Goal: Information Seeking & Learning: Learn about a topic

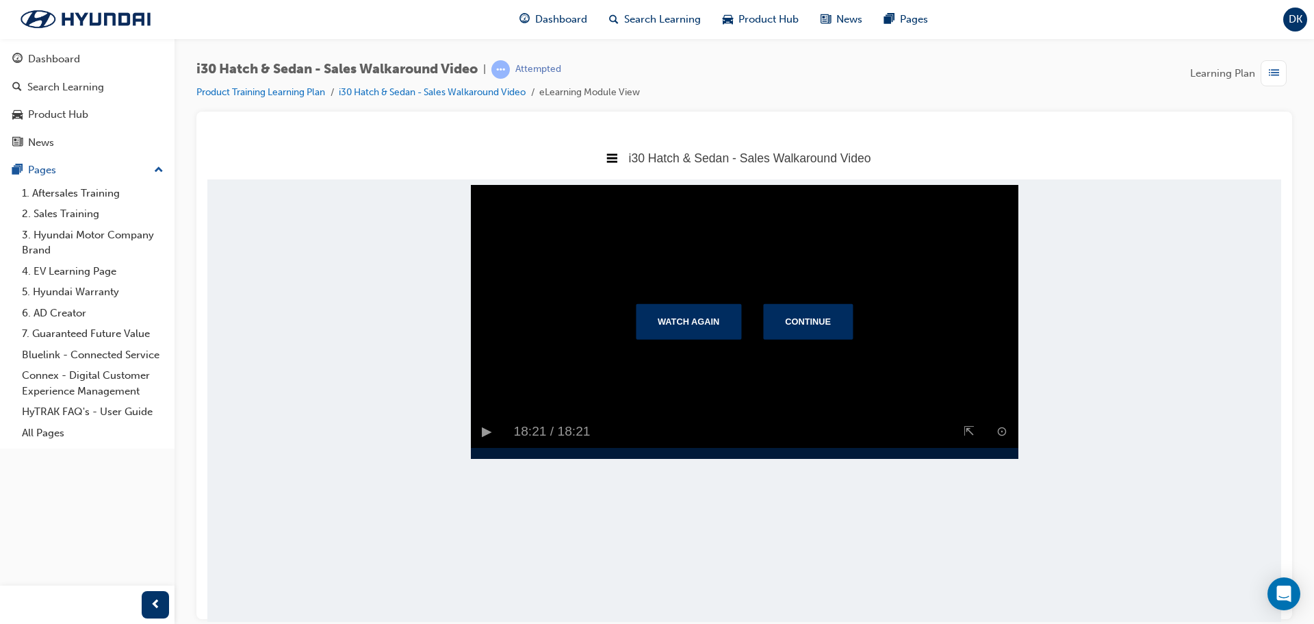
click at [1186, 405] on body "i30 Hatch & Sedan - Sales Walkaround Video Title Page i30 Hatch & Sedan - Sales…" at bounding box center [744, 378] width 1074 height 485
click at [799, 339] on button "Continue" at bounding box center [808, 321] width 90 height 36
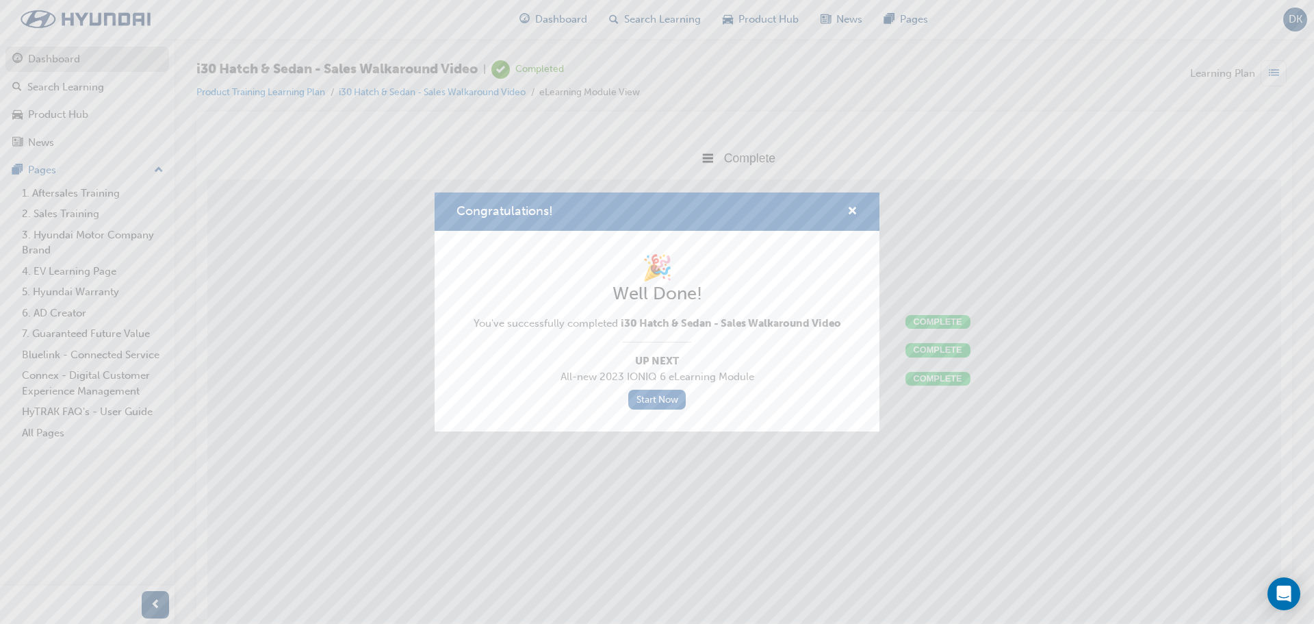
click at [28, 52] on body "Your version of Internet Explorer is outdated and not supported. Please upgrade…" at bounding box center [657, 312] width 1314 height 624
click at [854, 209] on span "cross-icon" at bounding box center [852, 212] width 10 height 12
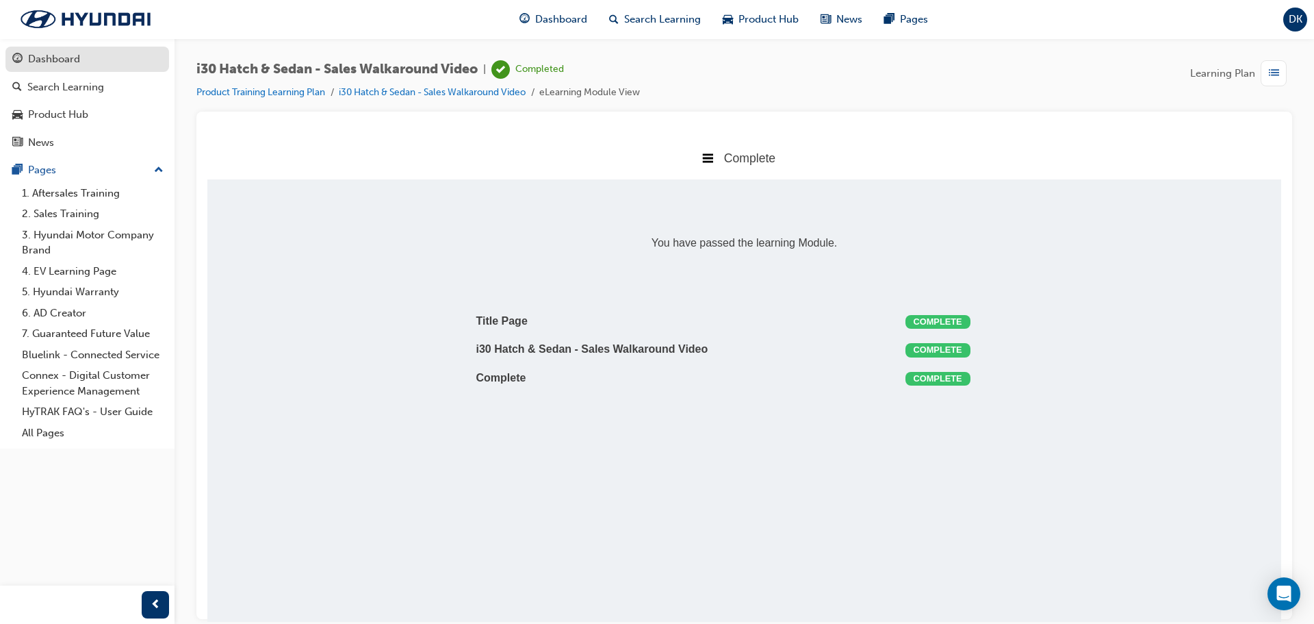
click at [70, 62] on div "Dashboard" at bounding box center [54, 59] width 52 height 16
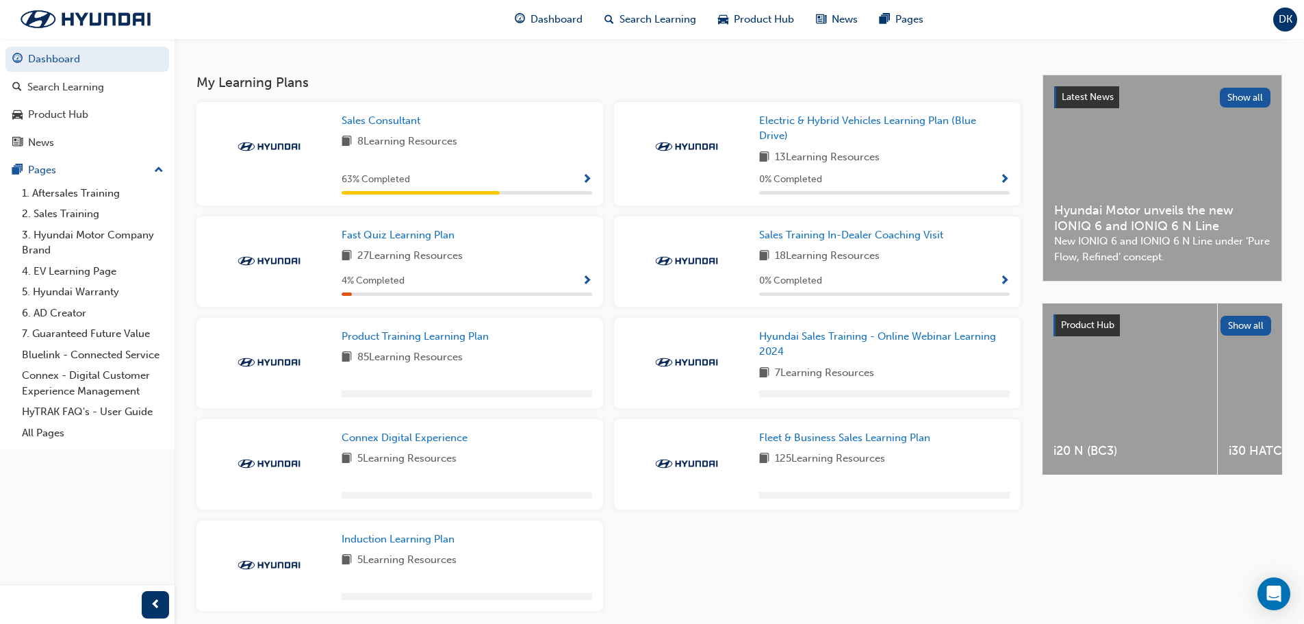
scroll to position [333, 0]
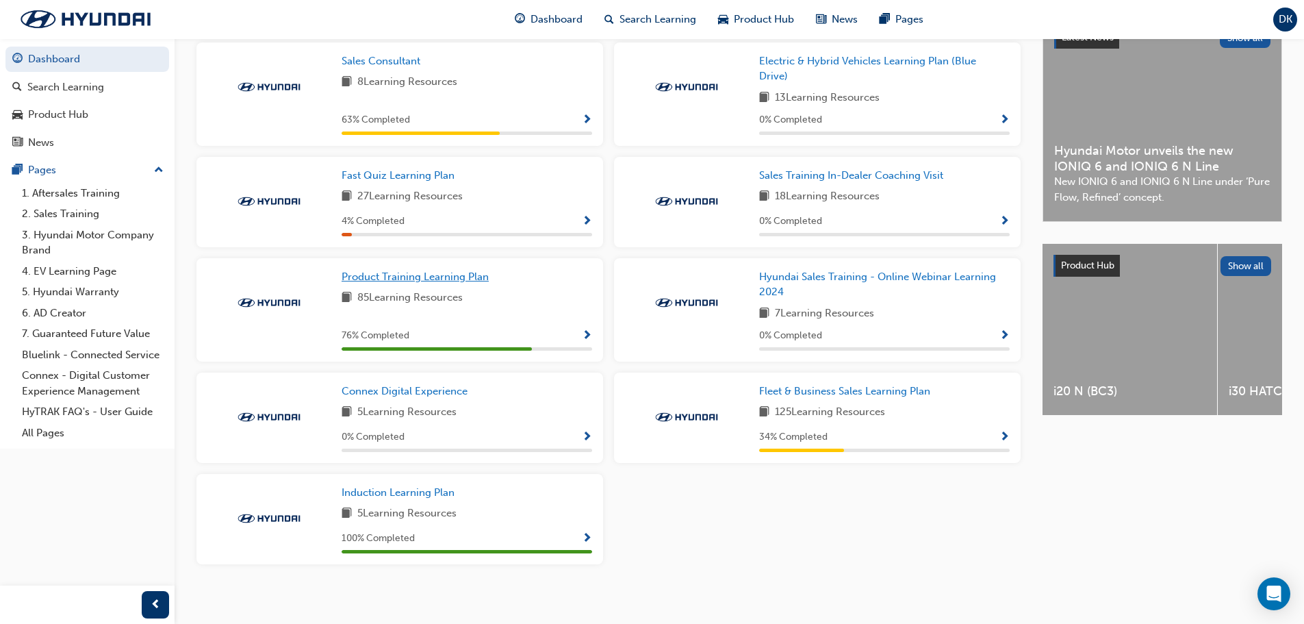
click at [391, 283] on span "Product Training Learning Plan" at bounding box center [415, 276] width 147 height 12
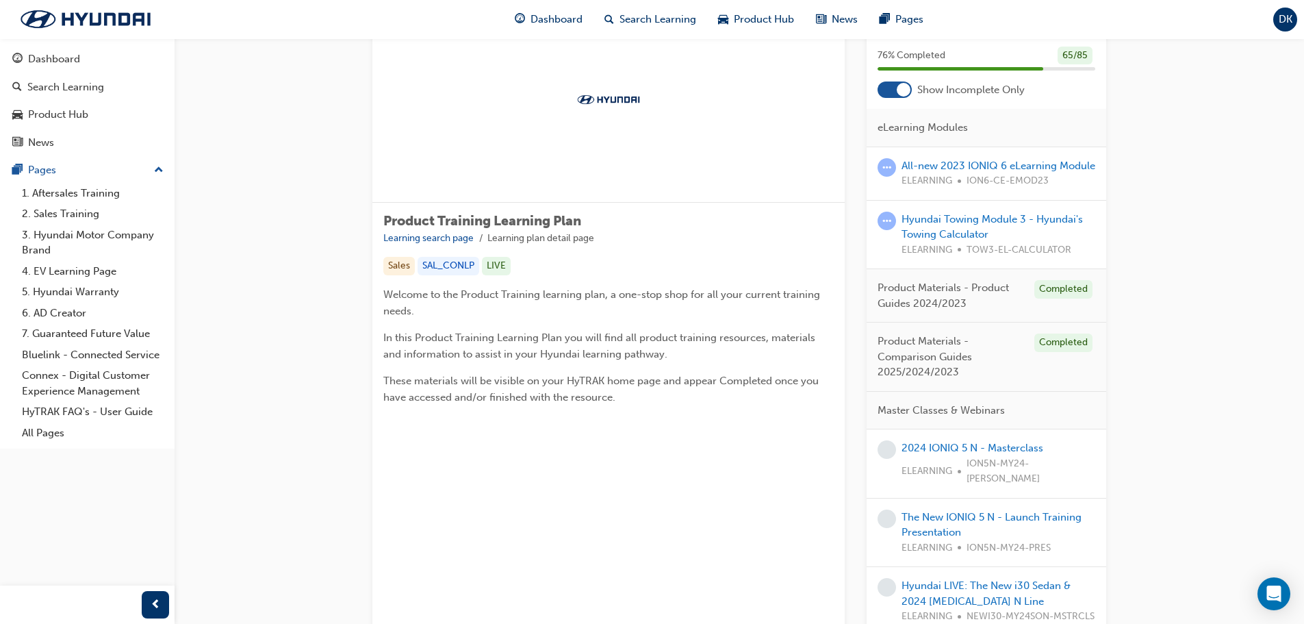
scroll to position [68, 0]
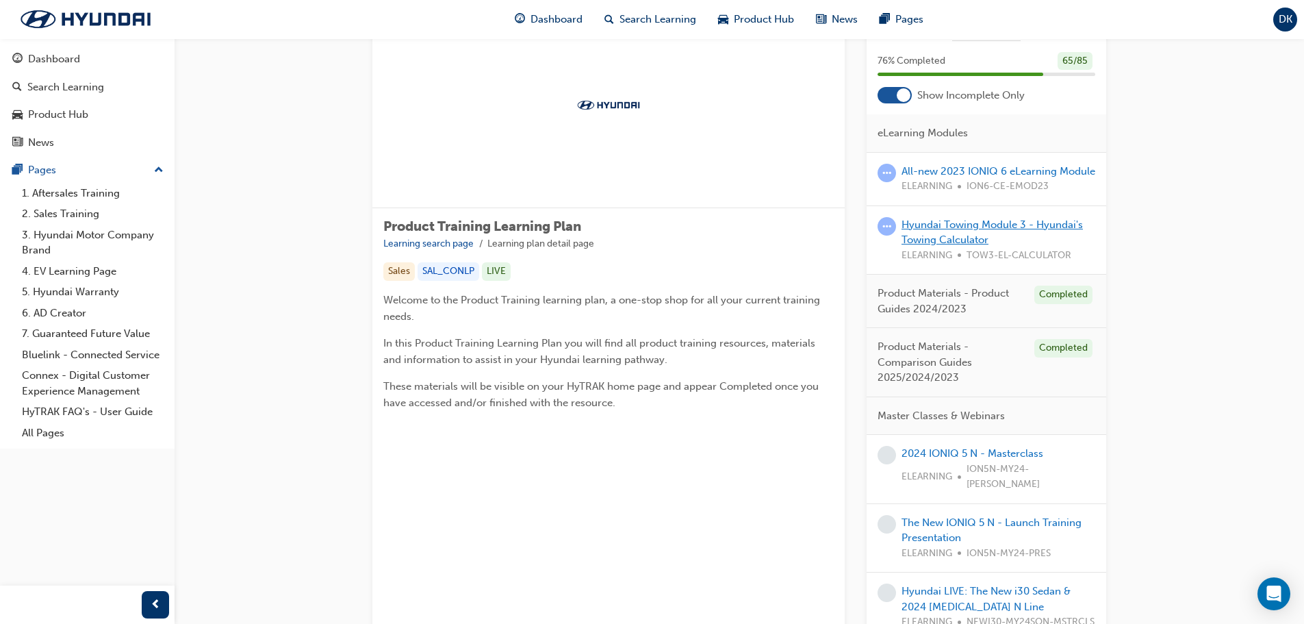
click at [965, 246] on link "Hyundai Towing Module 3 - Hyundai's Towing Calculator" at bounding box center [991, 232] width 181 height 28
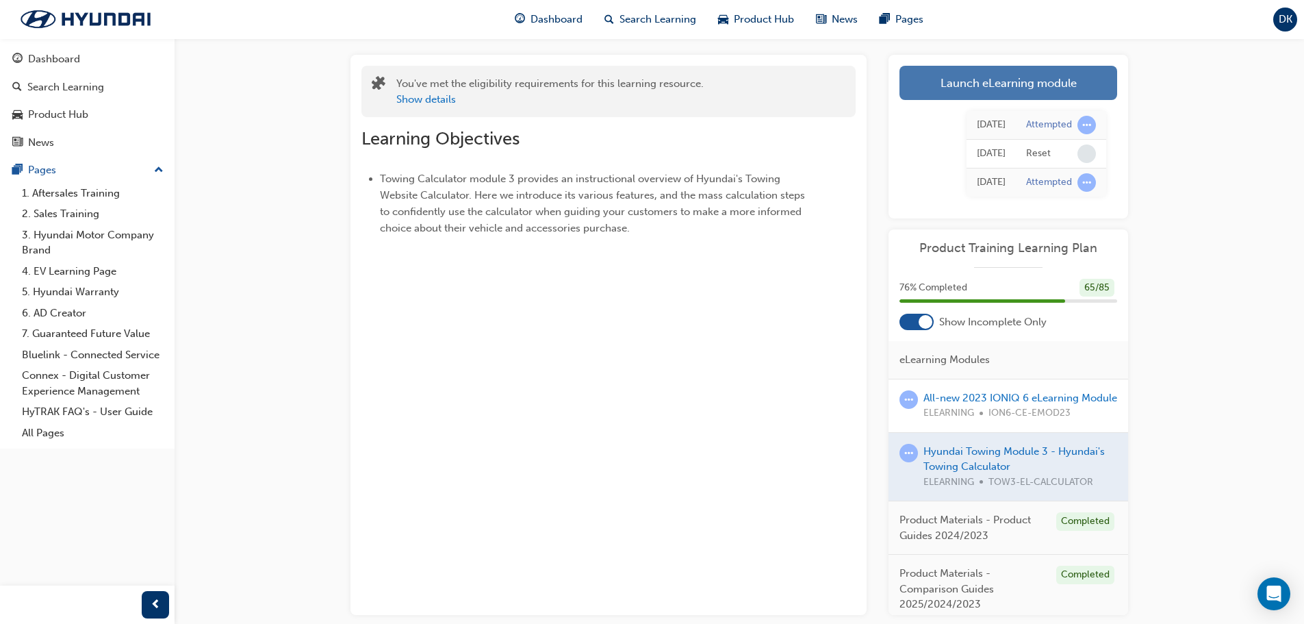
click at [1004, 77] on link "Launch eLearning module" at bounding box center [1008, 83] width 218 height 34
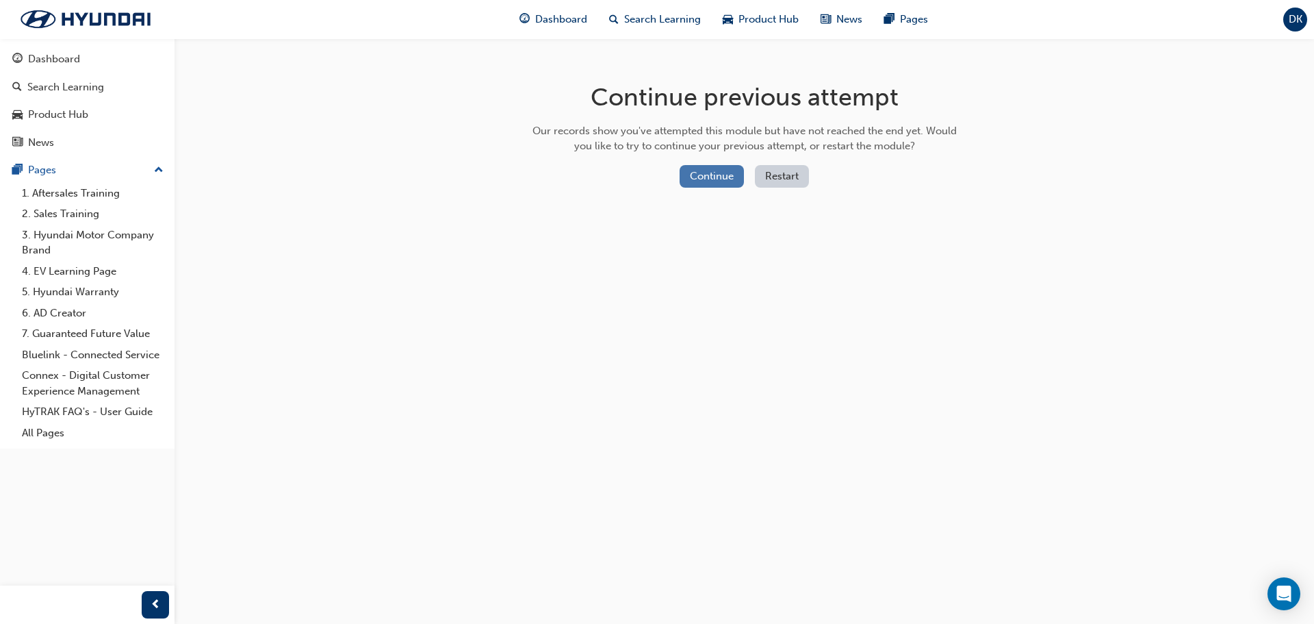
click at [699, 174] on button "Continue" at bounding box center [712, 176] width 64 height 23
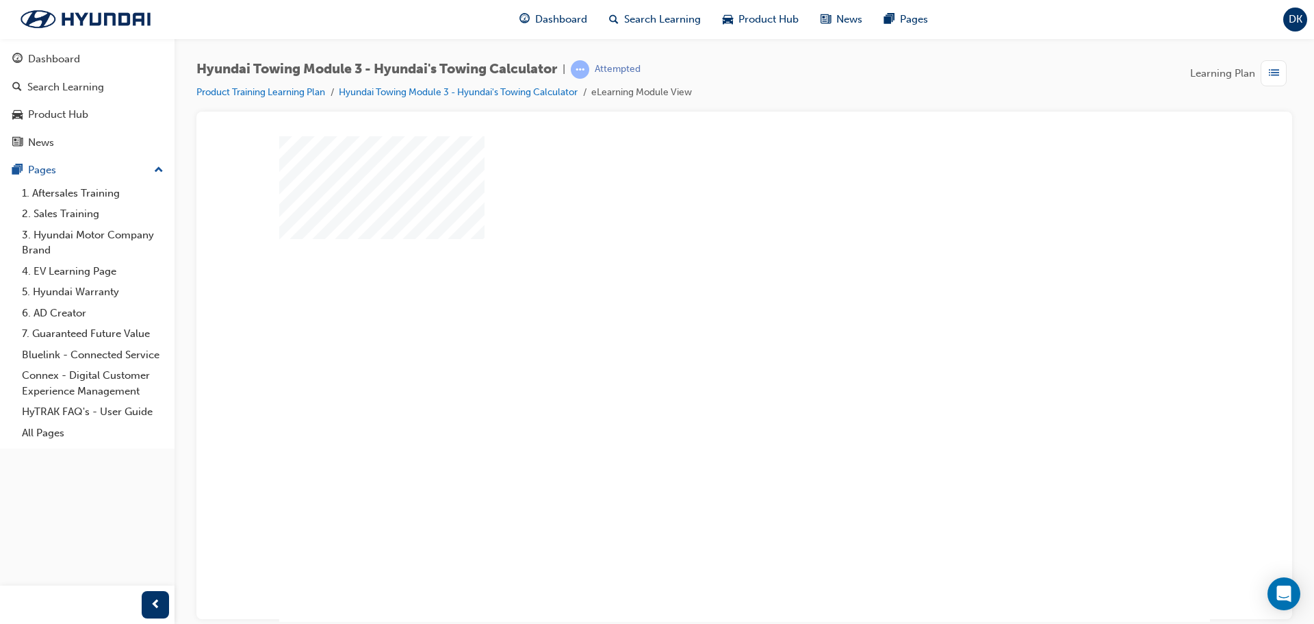
scroll to position [28, 0]
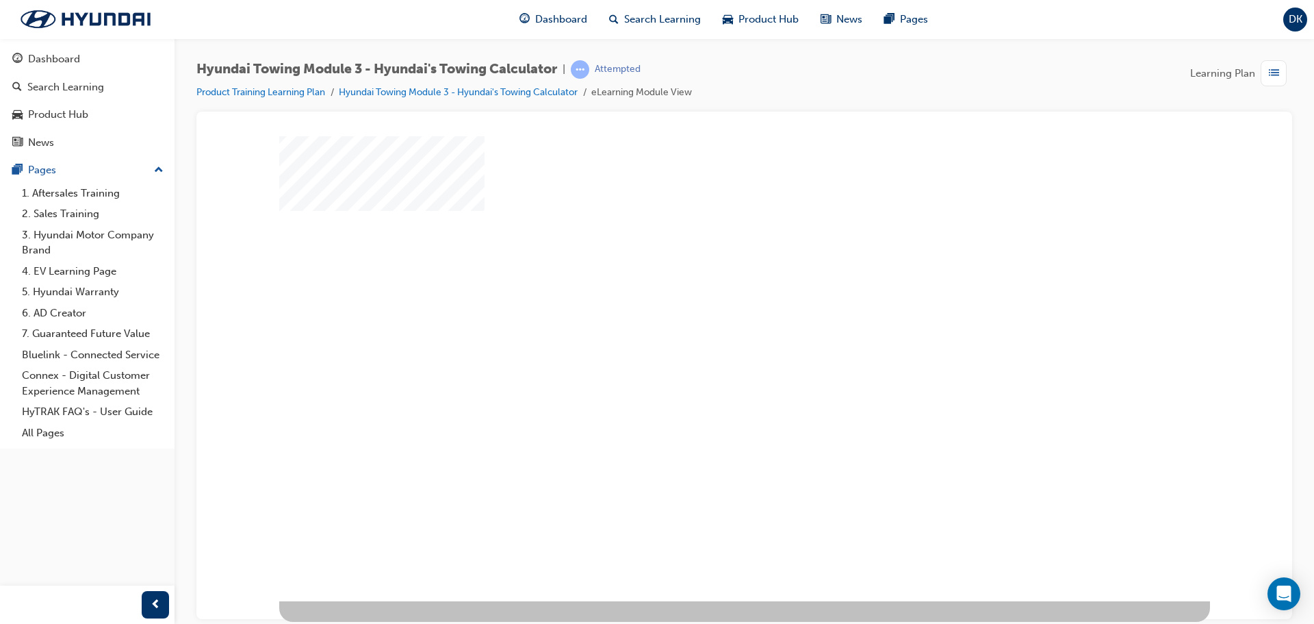
click at [705, 311] on div "play" at bounding box center [705, 311] width 0 height 0
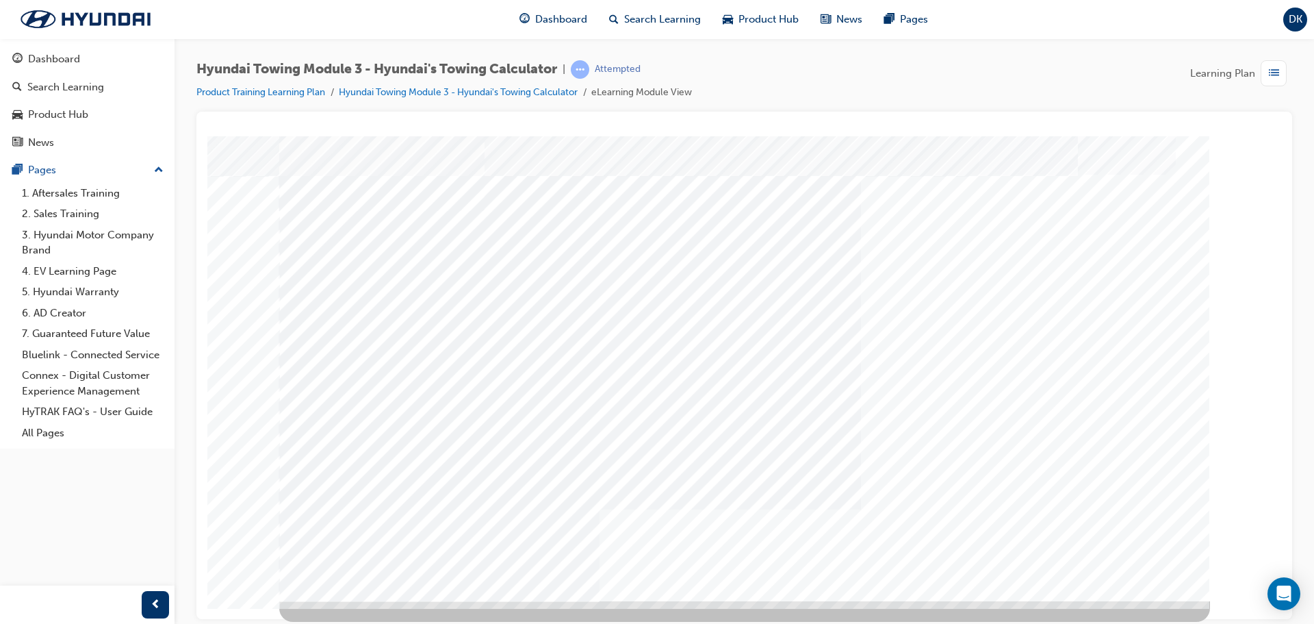
click at [1236, 113] on div "multistate" at bounding box center [744, 113] width 1063 height 0
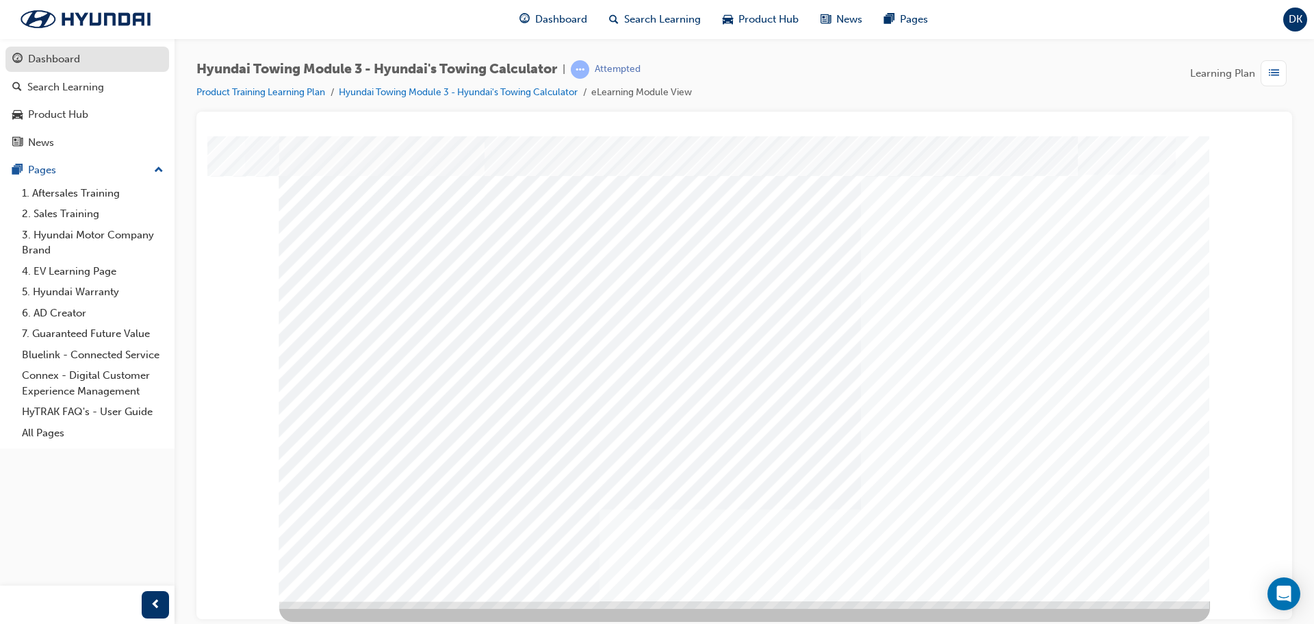
click at [49, 51] on div "Dashboard" at bounding box center [87, 59] width 150 height 17
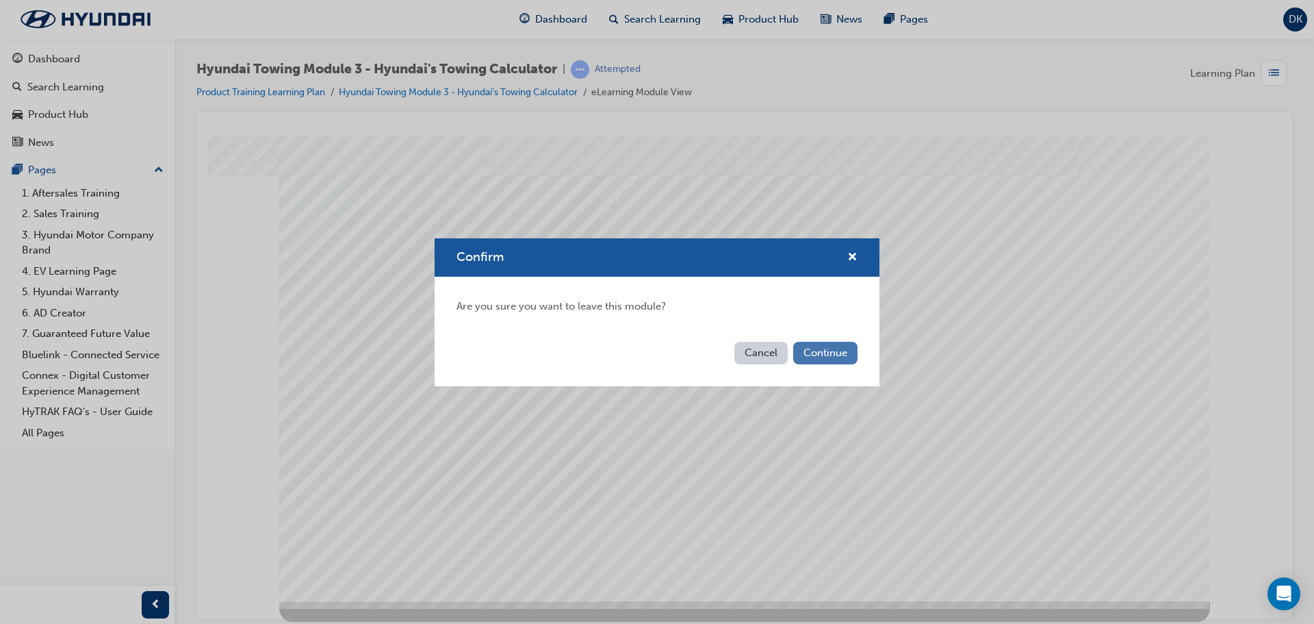
click at [832, 349] on button "Continue" at bounding box center [825, 353] width 64 height 23
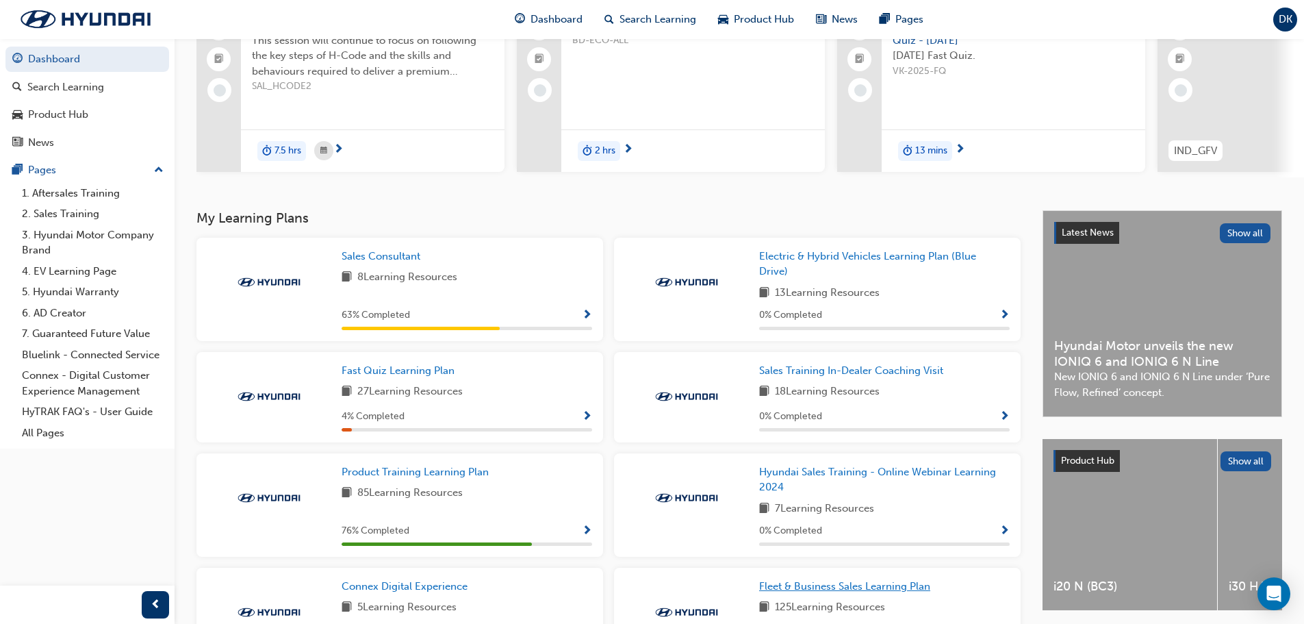
scroll to position [137, 0]
click at [394, 479] on span "Product Training Learning Plan" at bounding box center [415, 473] width 147 height 12
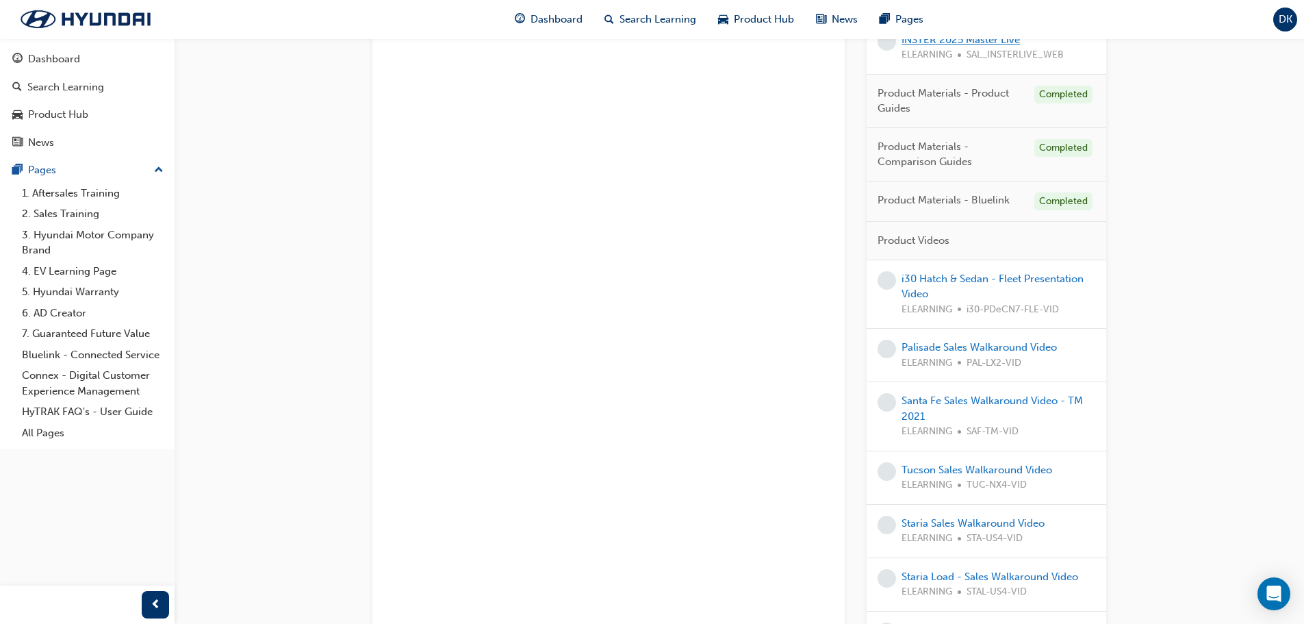
scroll to position [1095, 0]
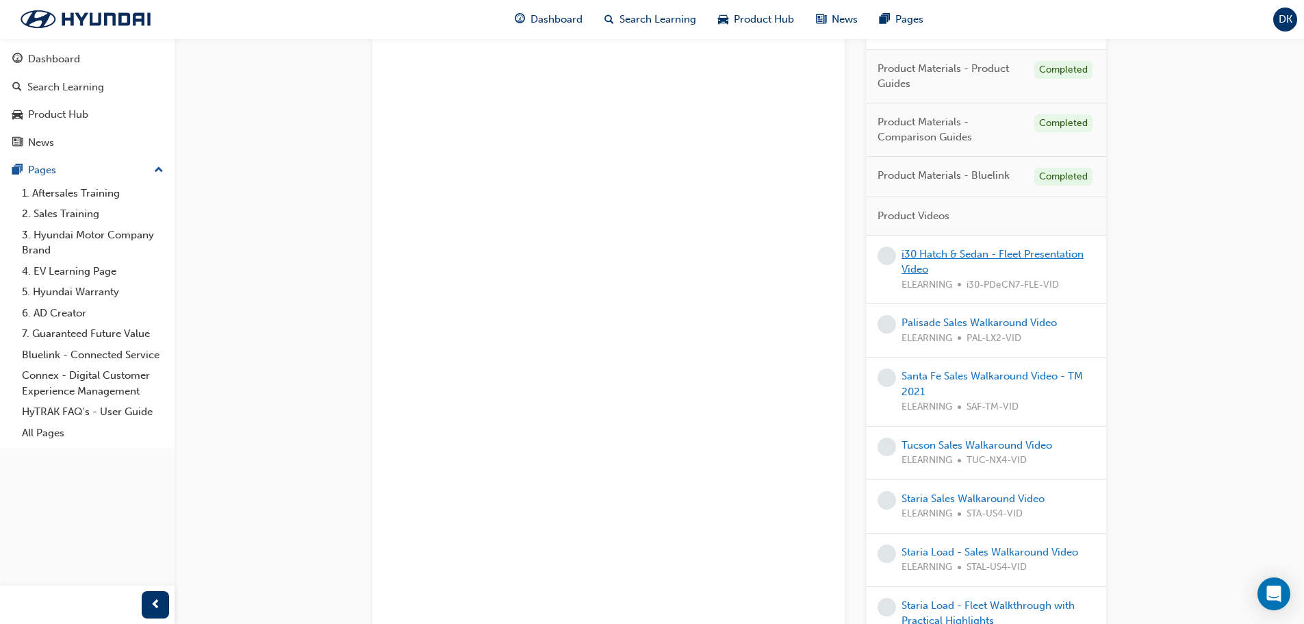
click at [963, 255] on link "i30 Hatch & Sedan - Fleet Presentation Video" at bounding box center [992, 262] width 182 height 28
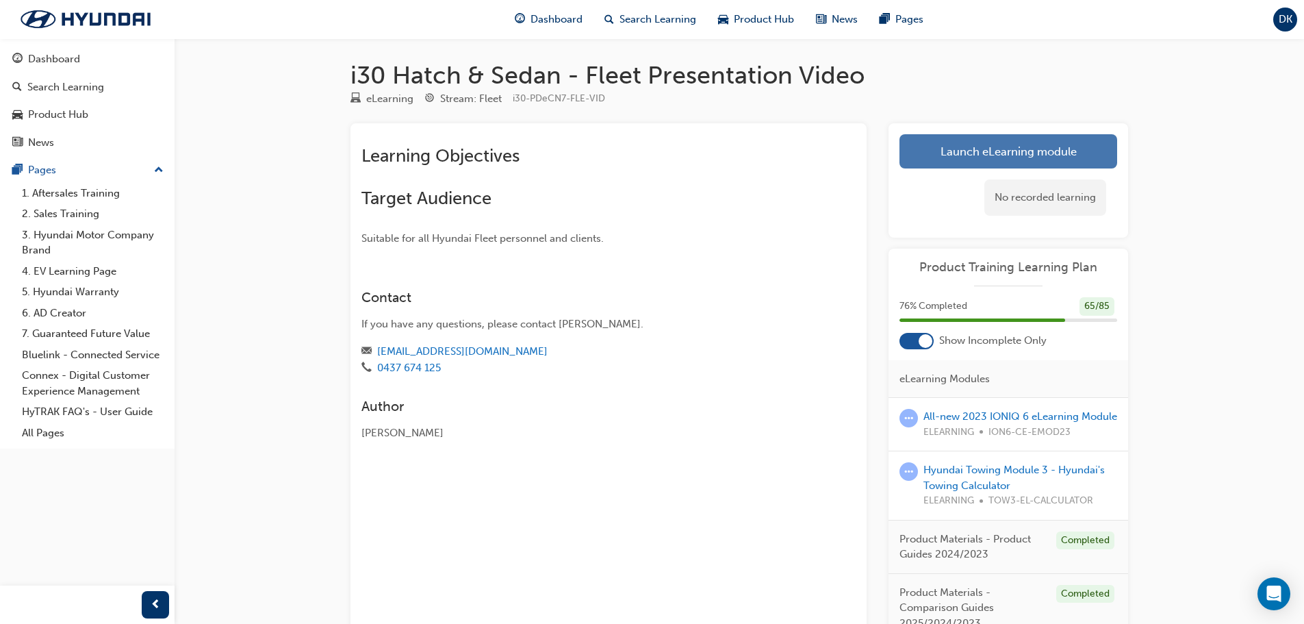
click at [957, 144] on link "Launch eLearning module" at bounding box center [1008, 151] width 218 height 34
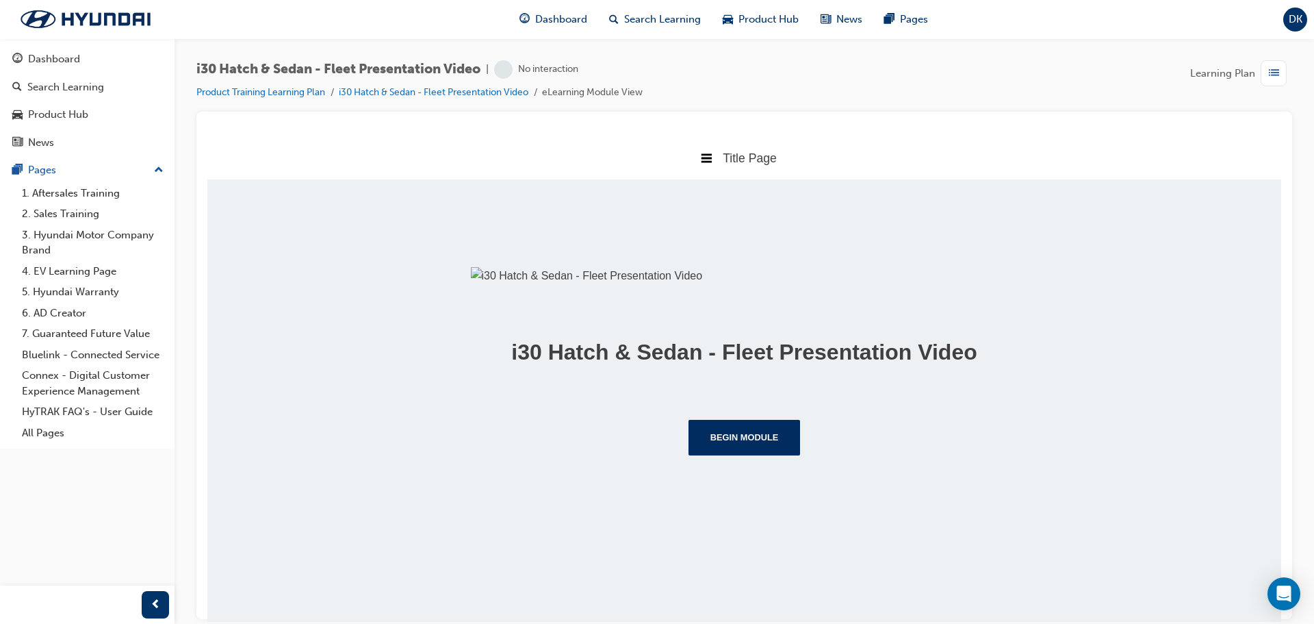
scroll to position [123, 0]
click at [763, 498] on div "i30 Hatch & Sedan - Fleet Presentation Video Begin Module" at bounding box center [744, 339] width 1074 height 320
click at [772, 455] on button "Begin Module" at bounding box center [745, 437] width 112 height 36
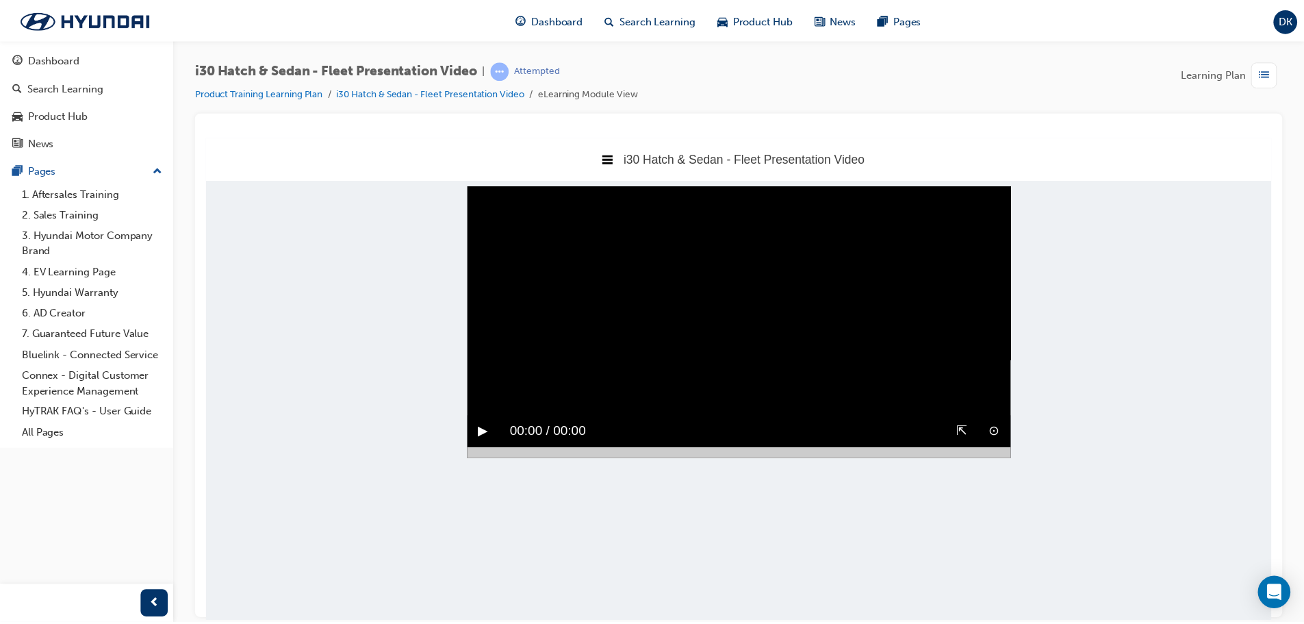
scroll to position [0, 0]
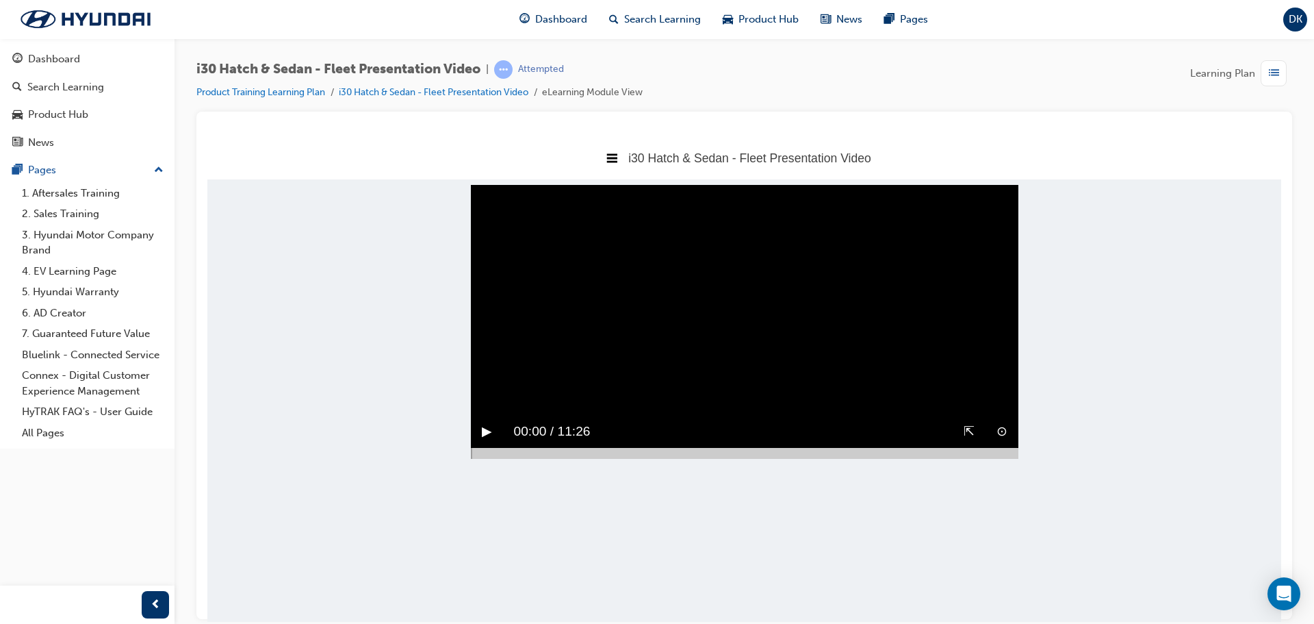
click at [482, 442] on button "▶︎" at bounding box center [487, 430] width 10 height 21
click at [954, 550] on body "i30 Hatch & Sedan - Fleet Presentation Video Title Page i30 Hatch & Sedan - Fle…" at bounding box center [744, 378] width 1074 height 485
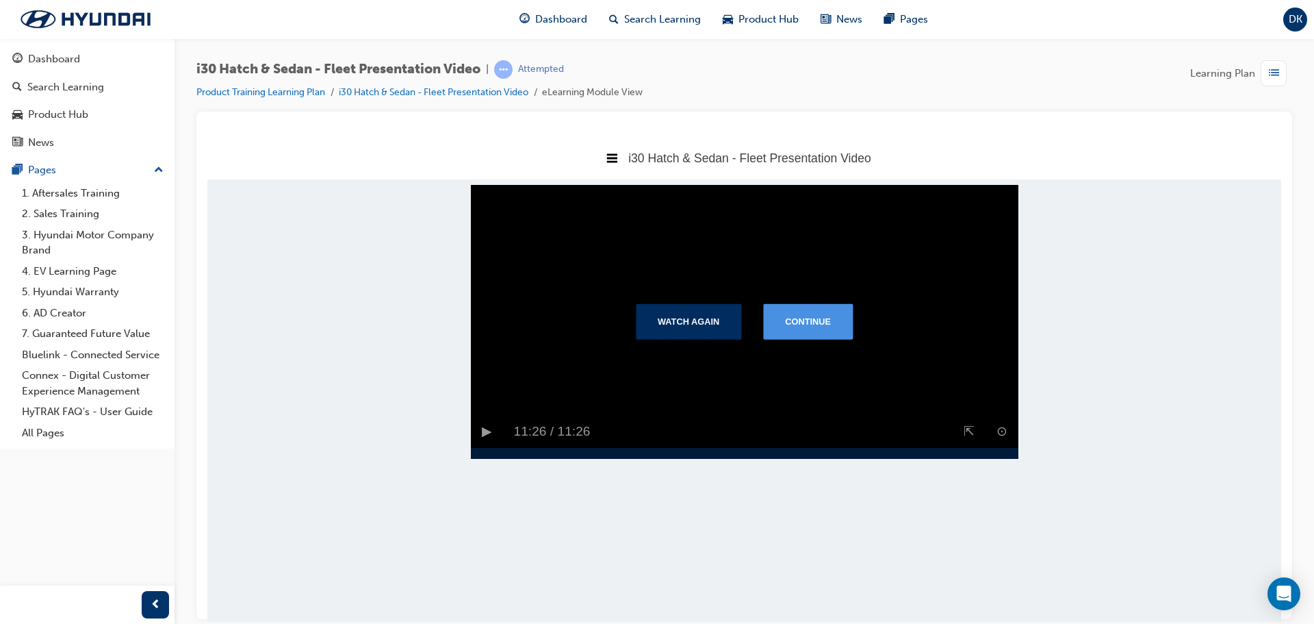
click at [806, 331] on button "Continue" at bounding box center [808, 321] width 90 height 36
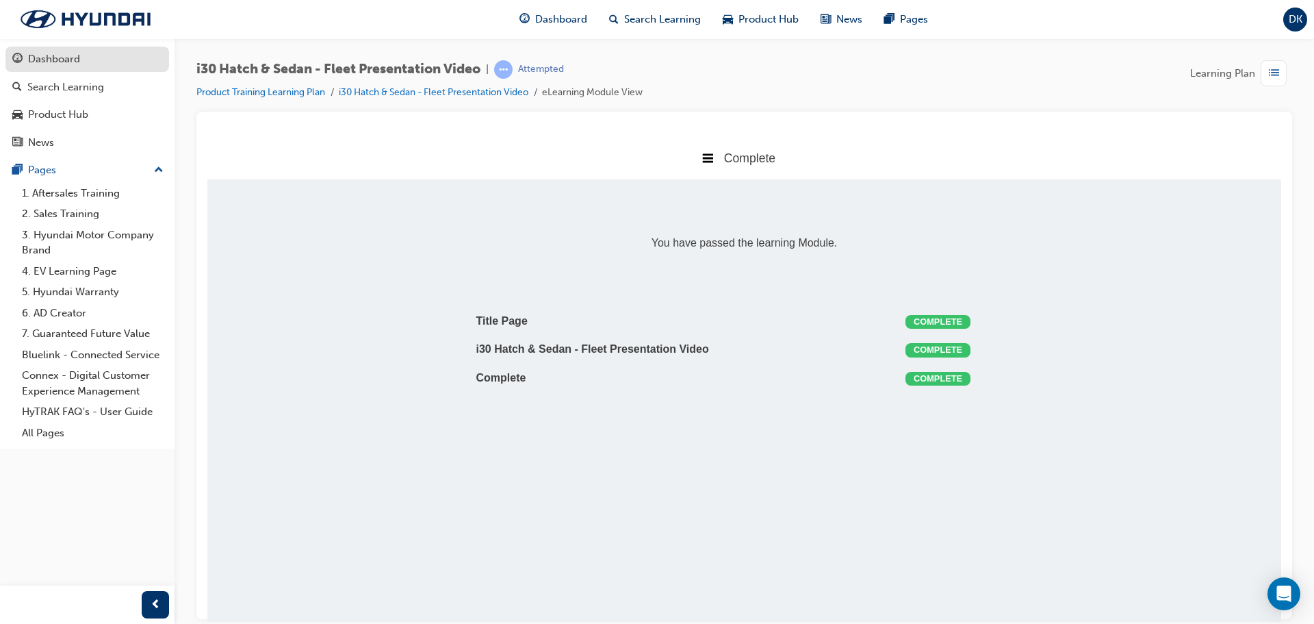
click at [29, 52] on div "Dashboard" at bounding box center [54, 59] width 52 height 16
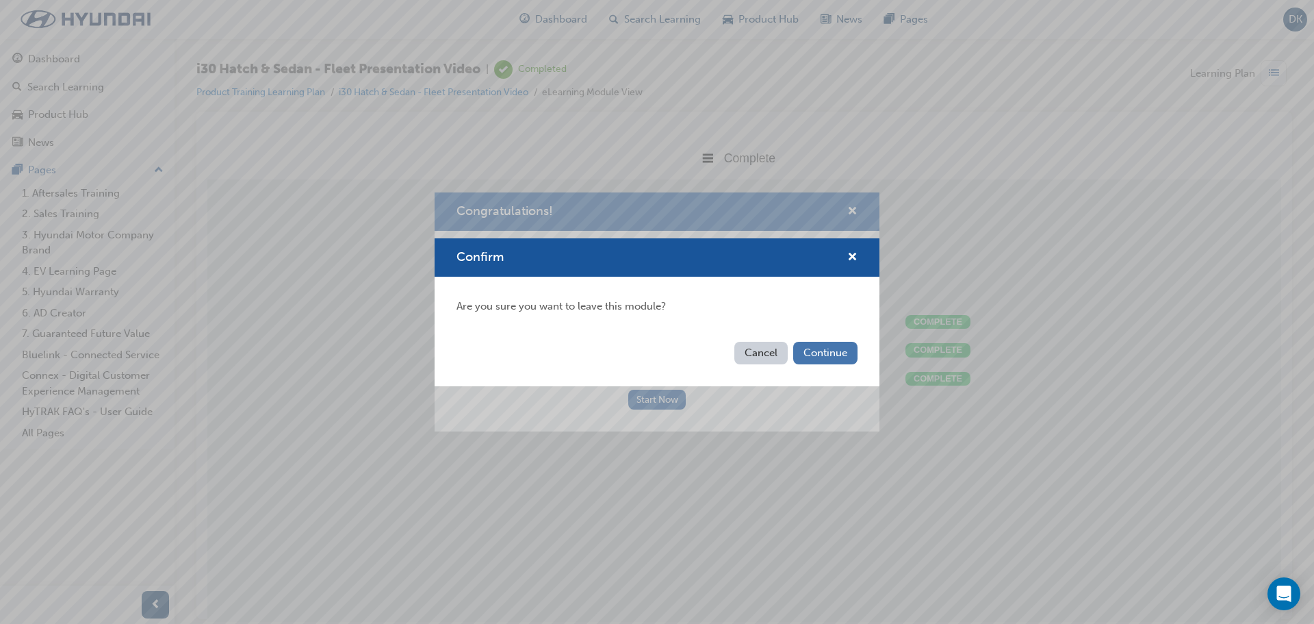
click at [834, 355] on button "Continue" at bounding box center [825, 353] width 64 height 23
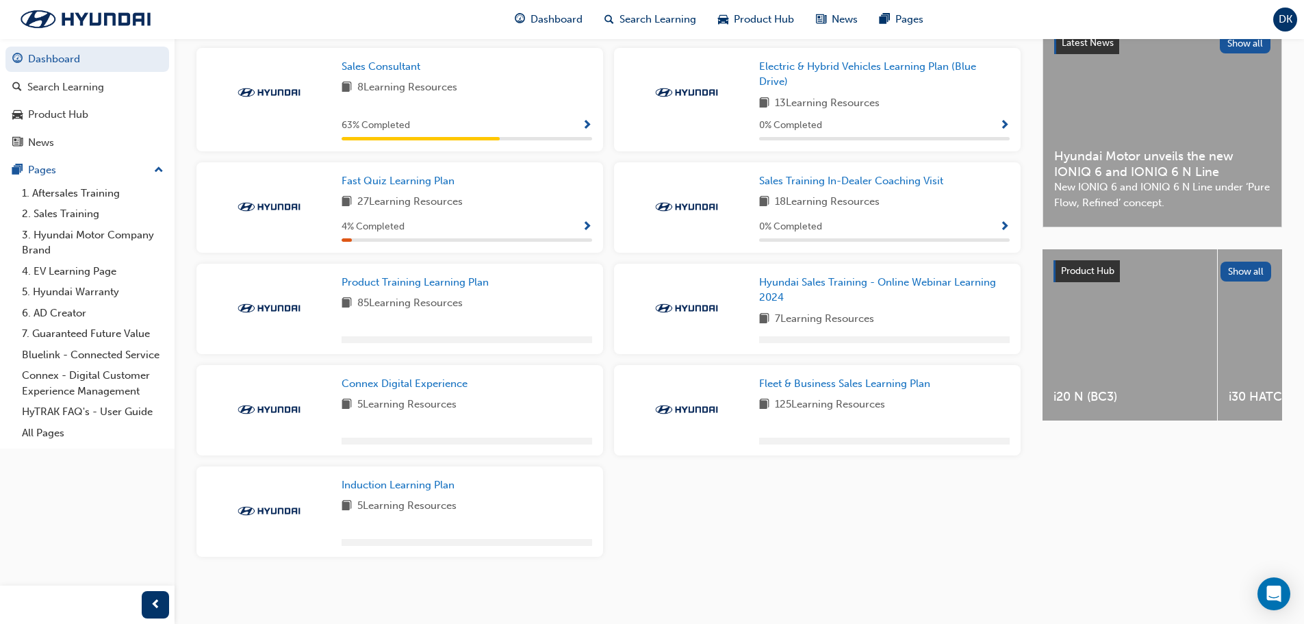
scroll to position [333, 0]
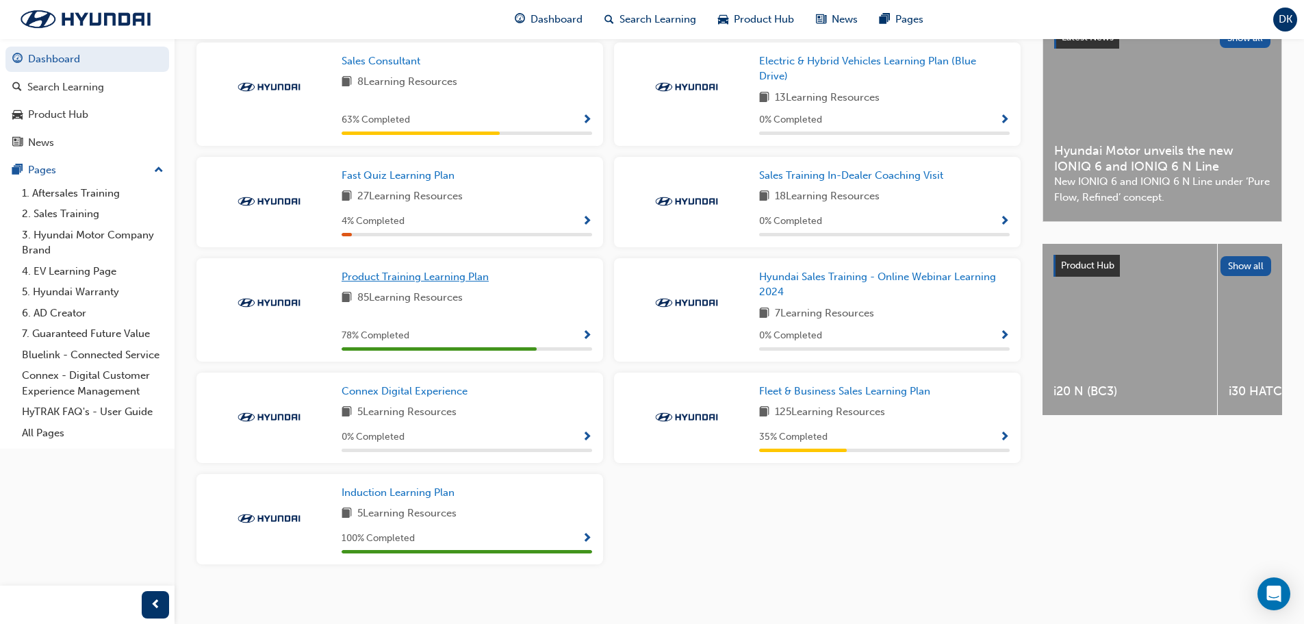
click at [450, 283] on span "Product Training Learning Plan" at bounding box center [415, 276] width 147 height 12
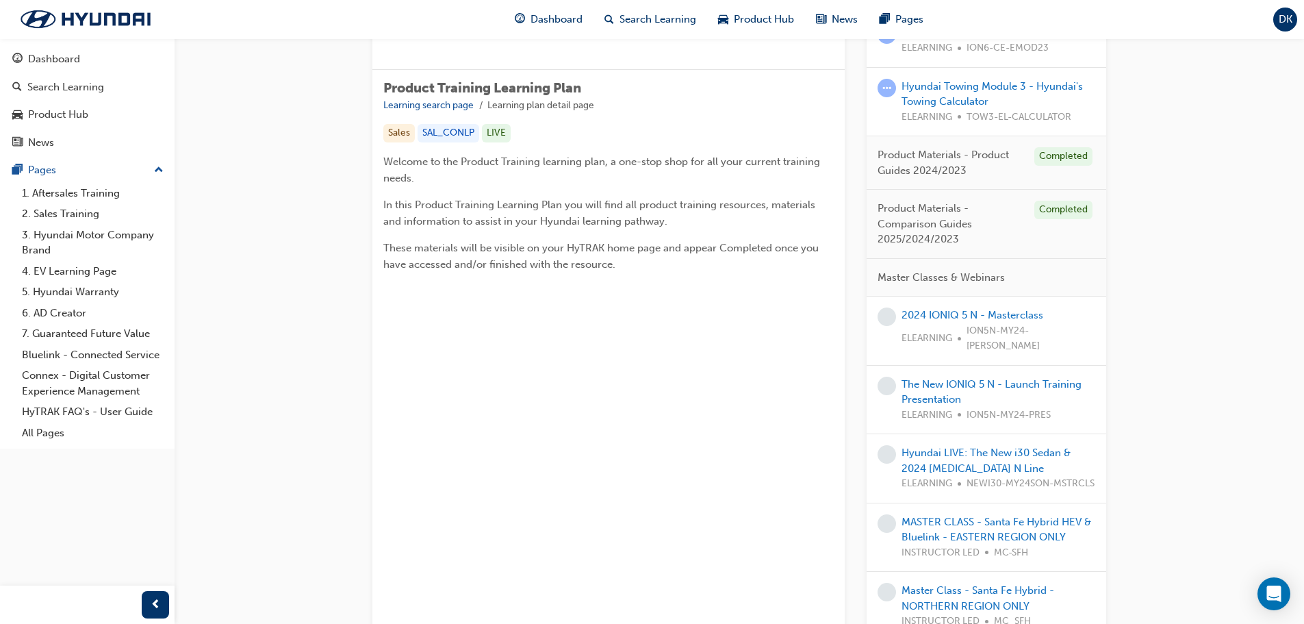
scroll to position [68, 0]
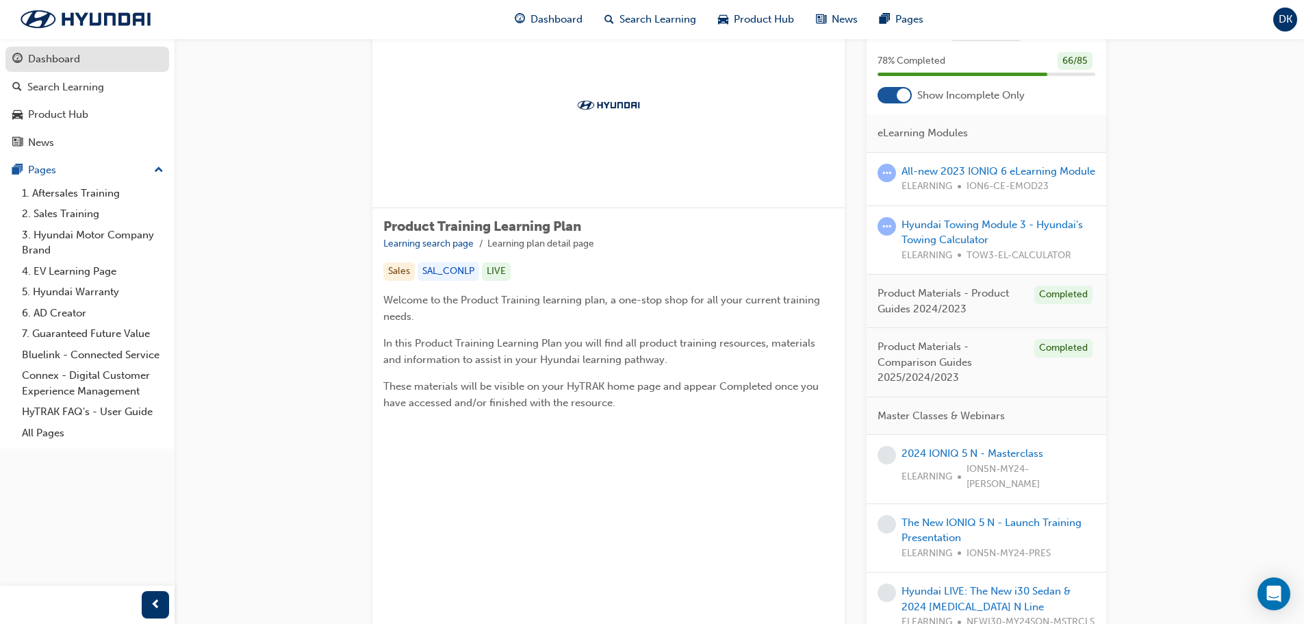
click at [61, 67] on div "Dashboard" at bounding box center [87, 59] width 150 height 17
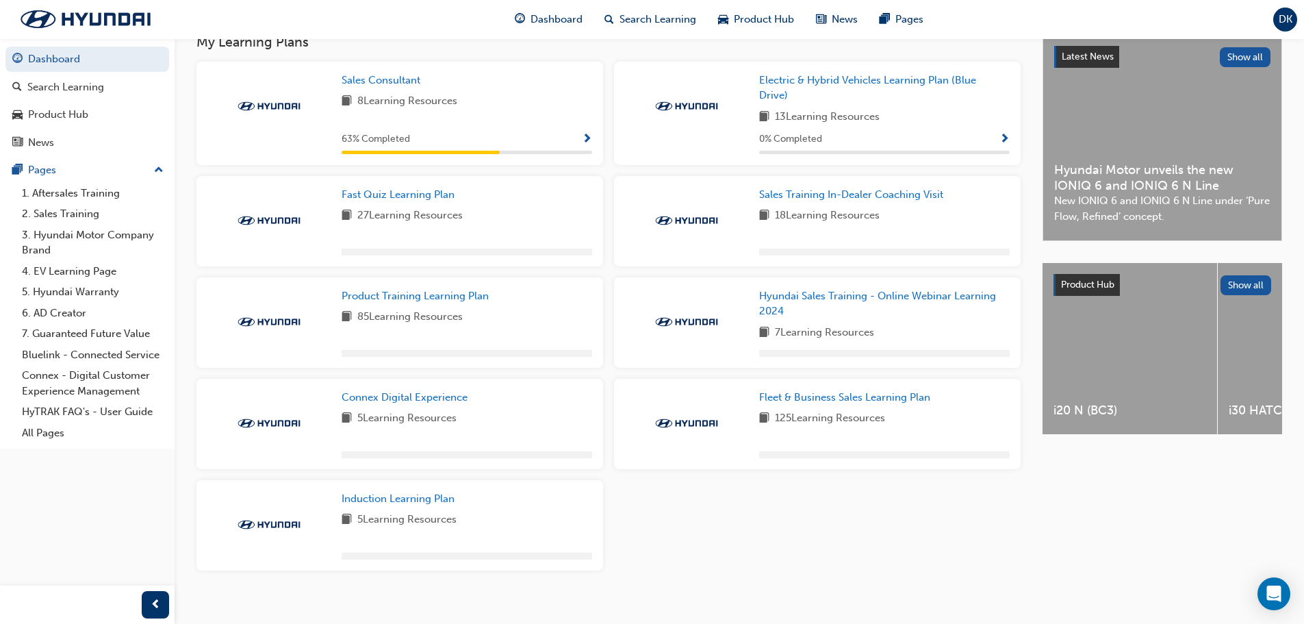
scroll to position [333, 0]
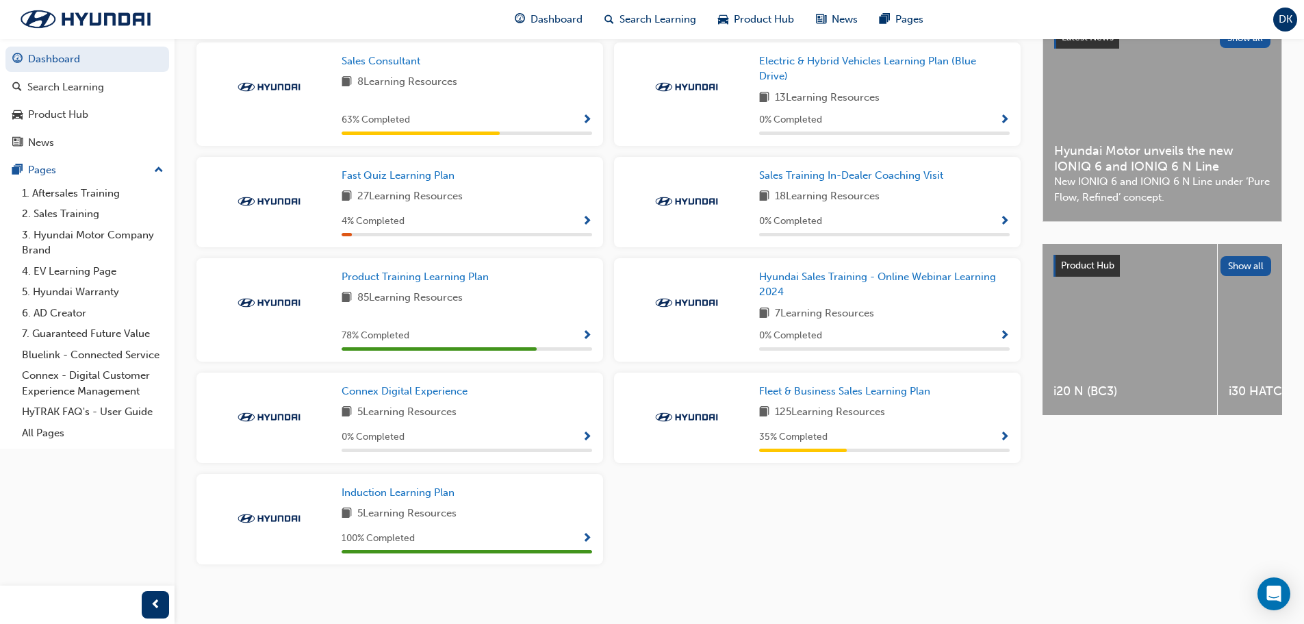
click at [589, 538] on span "Show Progress" at bounding box center [587, 539] width 10 height 12
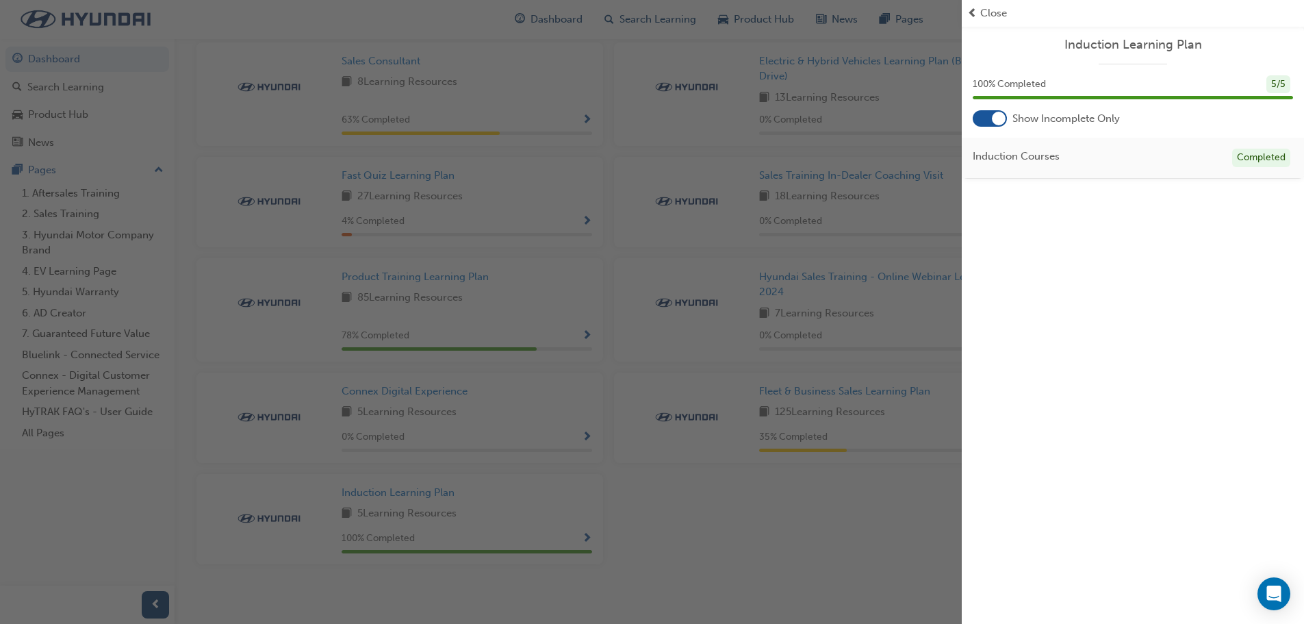
click at [999, 118] on div at bounding box center [999, 119] width 14 height 14
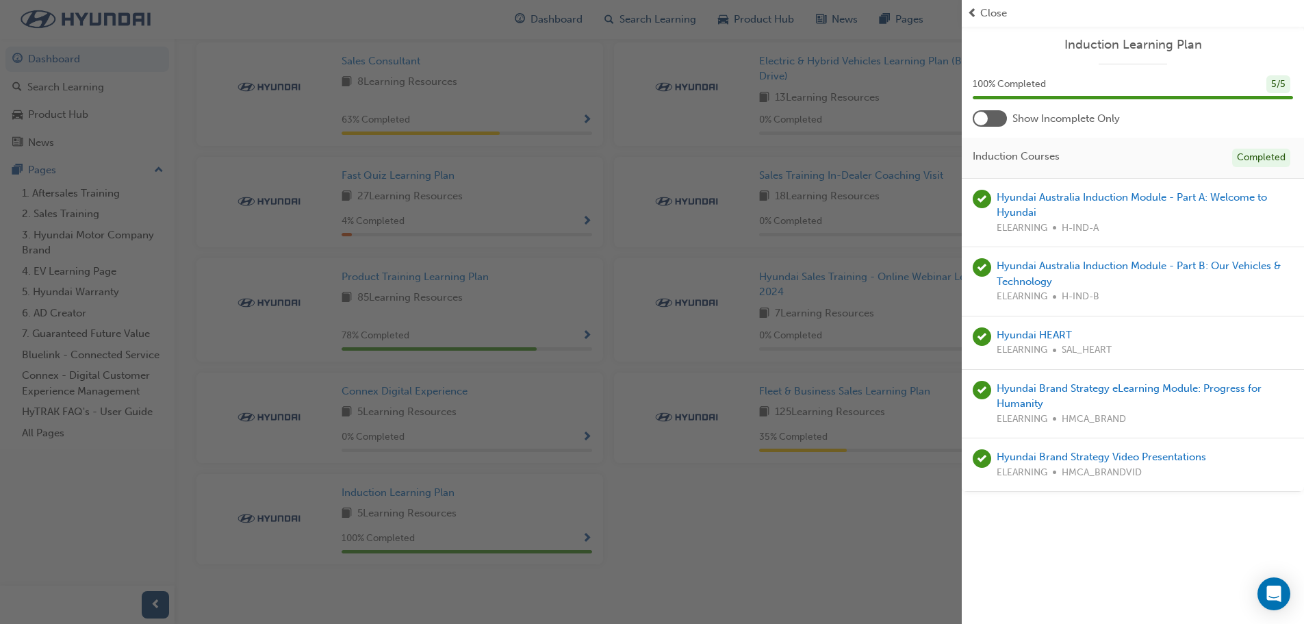
click at [999, 118] on div at bounding box center [990, 118] width 34 height 16
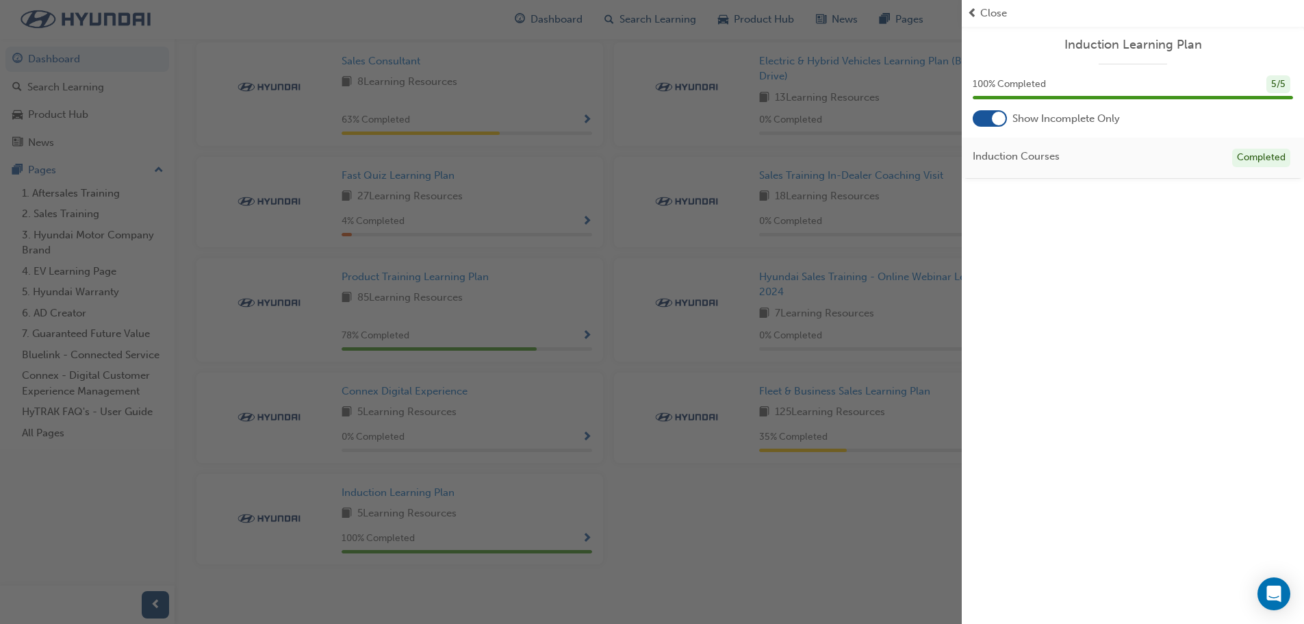
click at [970, 8] on span "prev-icon" at bounding box center [972, 13] width 10 height 16
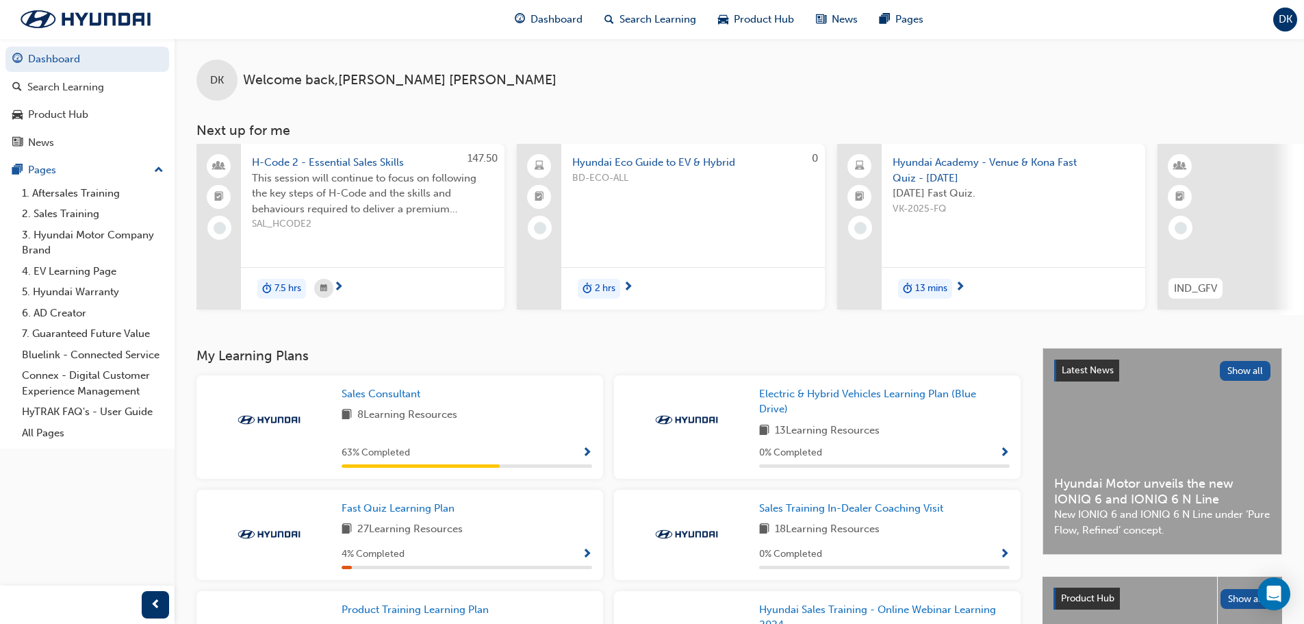
scroll to position [0, 0]
